Goal: Book appointment/travel/reservation

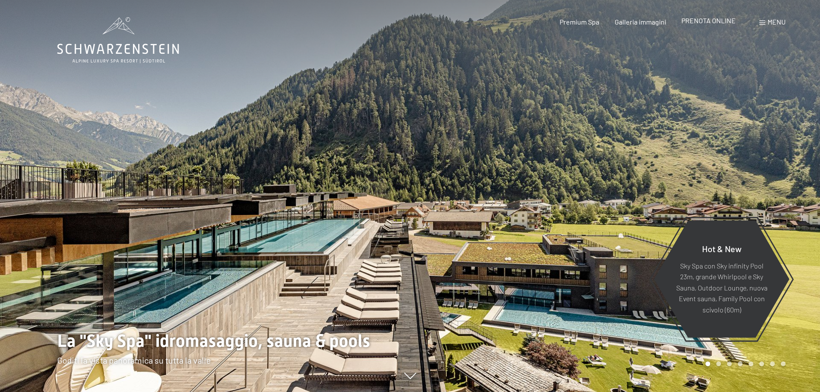
click at [714, 22] on span "PRENOTA ONLINE" at bounding box center [708, 20] width 54 height 8
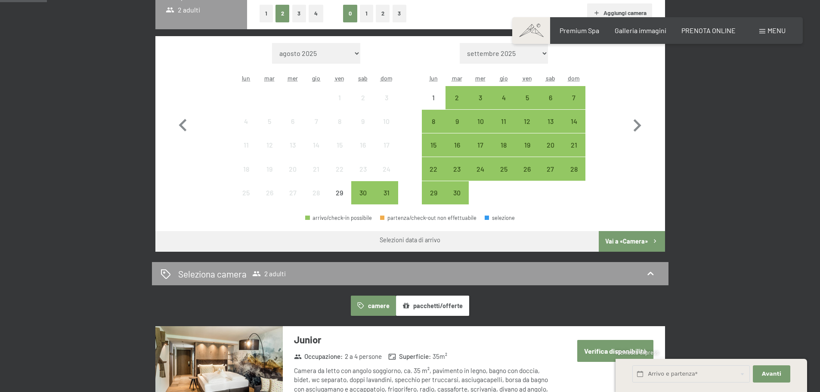
scroll to position [258, 0]
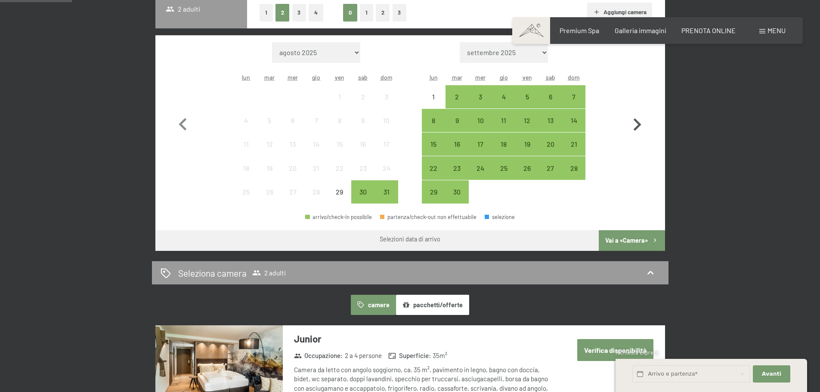
click at [635, 123] on icon "button" at bounding box center [636, 124] width 25 height 25
select select "[DATE]"
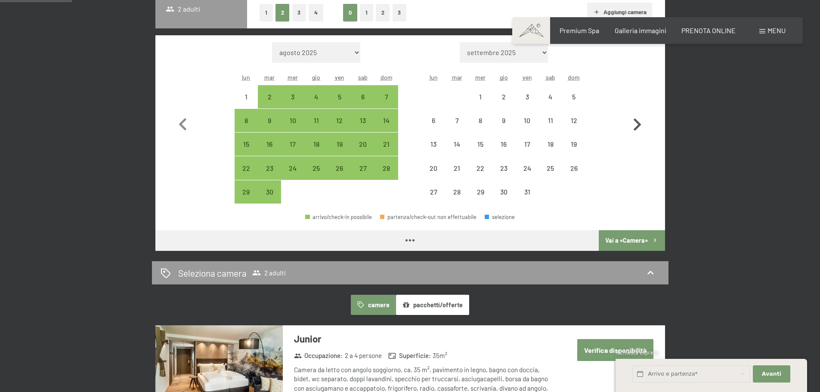
click at [635, 123] on icon "button" at bounding box center [636, 124] width 25 height 25
select select "[DATE]"
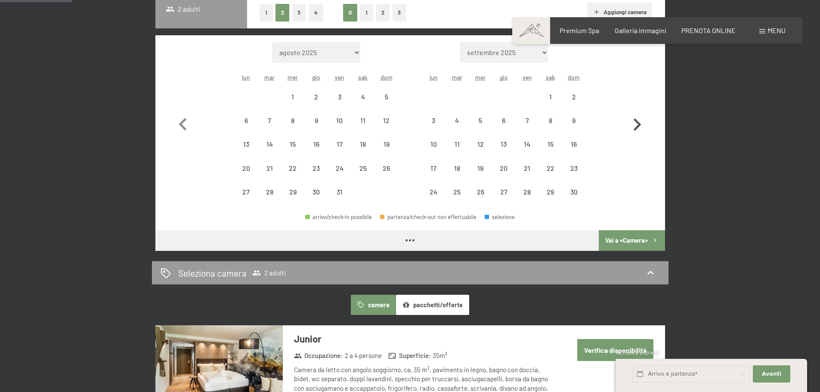
select select "[DATE]"
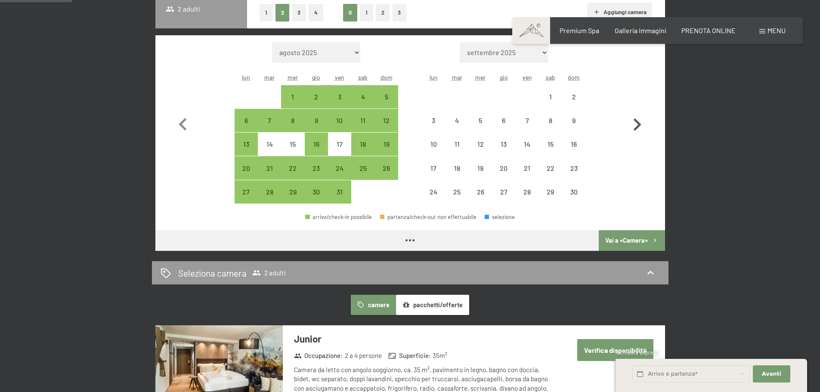
click at [635, 123] on icon "button" at bounding box center [636, 124] width 25 height 25
select select "[DATE]"
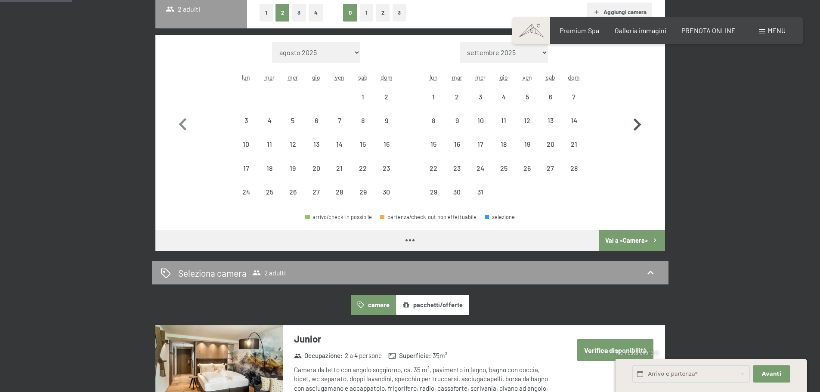
click at [635, 123] on icon "button" at bounding box center [636, 124] width 25 height 25
select select "[DATE]"
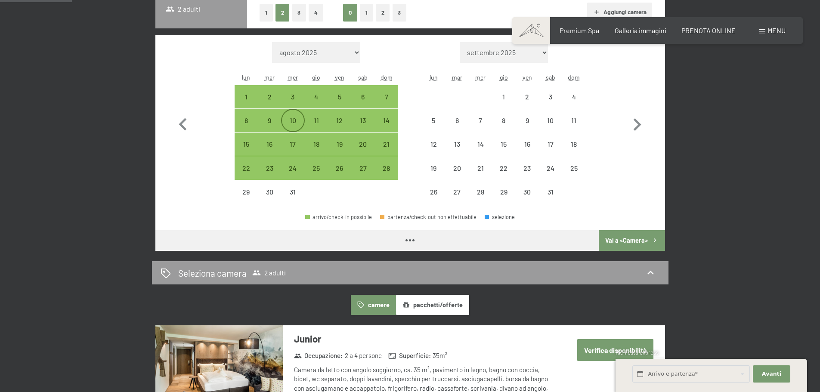
select select "[DATE]"
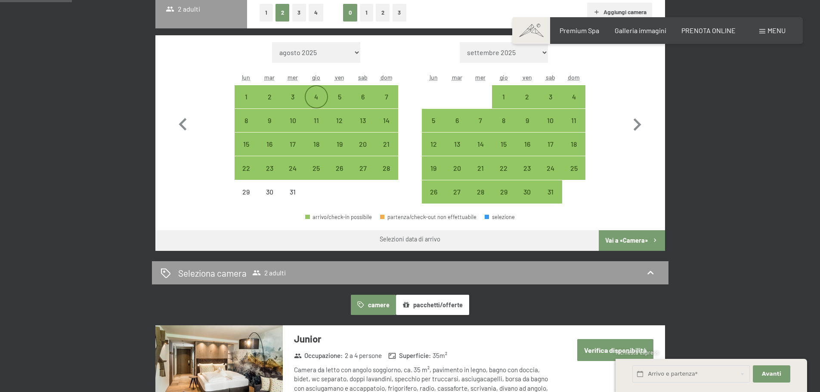
click at [314, 101] on div "4" at bounding box center [316, 104] width 22 height 22
select select "[DATE]"
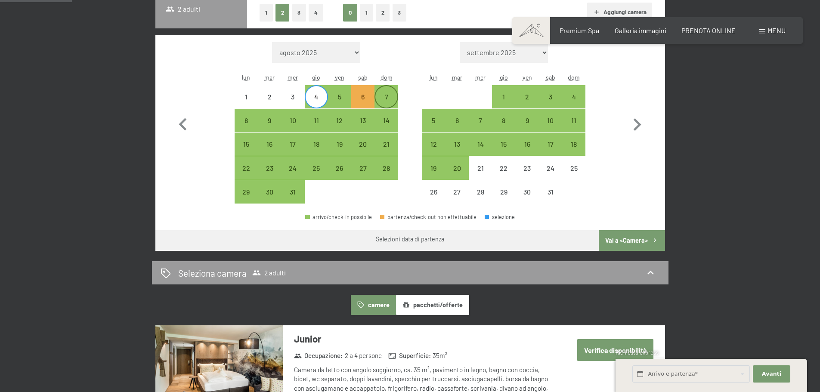
click at [390, 97] on div "7" at bounding box center [386, 104] width 22 height 22
select select "[DATE]"
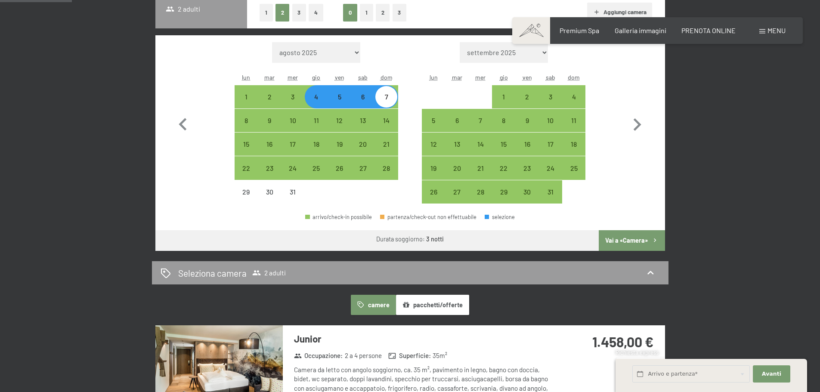
click at [625, 245] on button "Vai a «Camera»" at bounding box center [631, 240] width 66 height 21
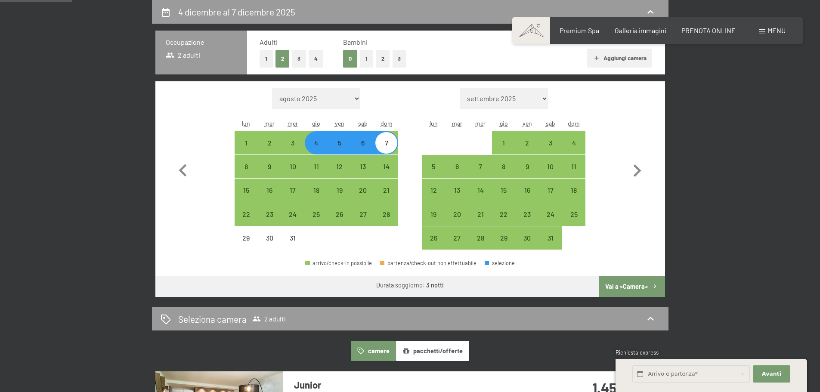
select select "[DATE]"
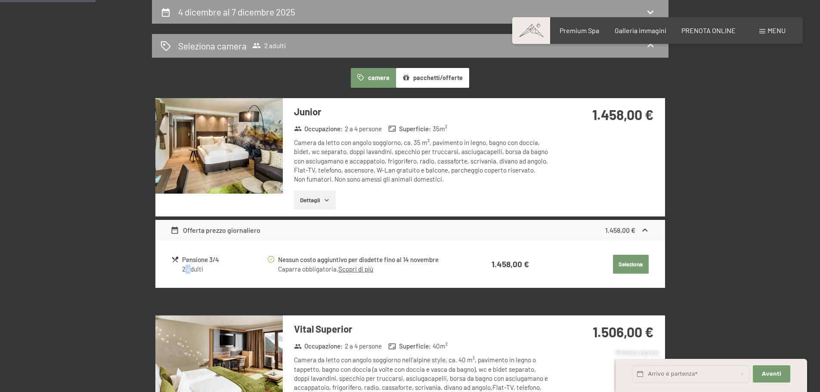
drag, startPoint x: 184, startPoint y: 268, endPoint x: 190, endPoint y: 266, distance: 6.3
click at [190, 266] on div "2 adulti" at bounding box center [224, 269] width 84 height 9
click at [321, 202] on button "Dettagli" at bounding box center [315, 200] width 42 height 19
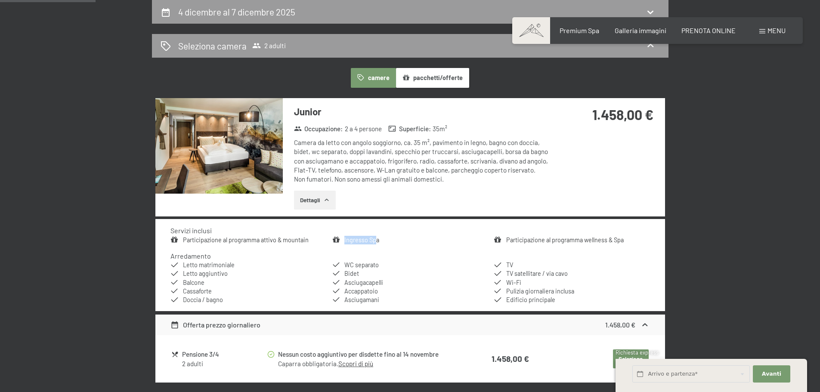
drag, startPoint x: 329, startPoint y: 241, endPoint x: 376, endPoint y: 239, distance: 47.0
click at [376, 239] on ul "Participazione al programma attivo & mountain Ingresso Spa Participazione al pr…" at bounding box center [409, 240] width 479 height 9
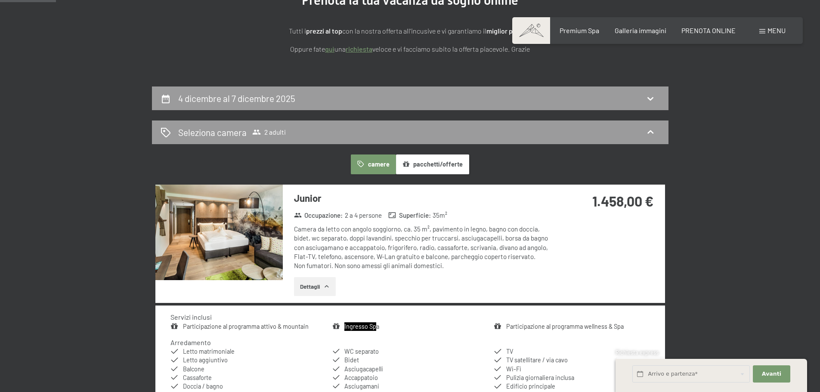
scroll to position [126, 0]
